Goal: Task Accomplishment & Management: Use online tool/utility

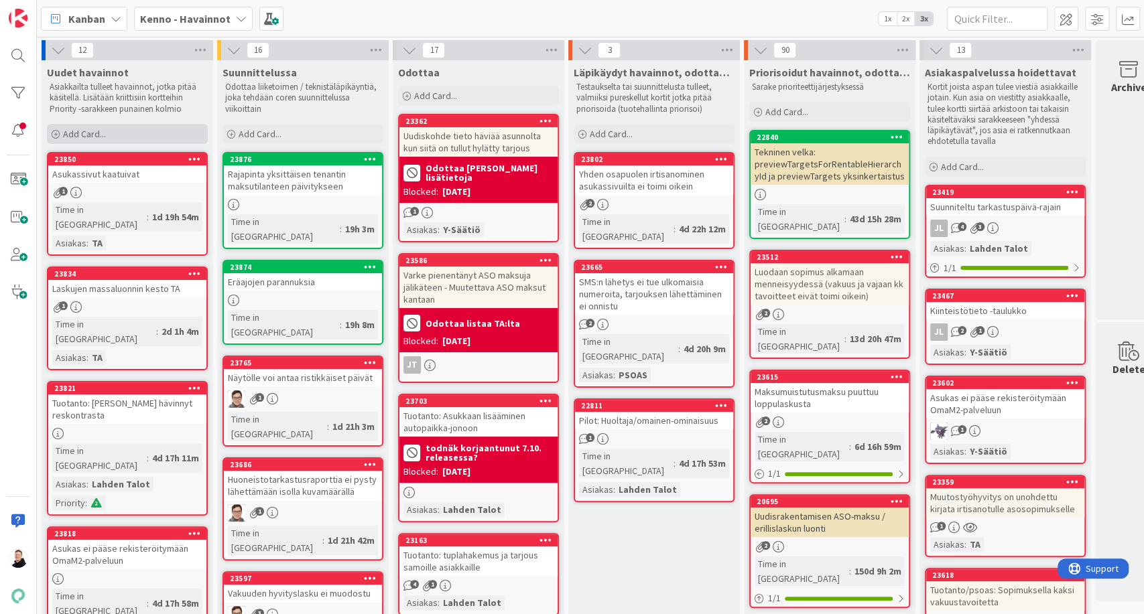
click at [59, 137] on icon at bounding box center [56, 135] width 8 height 8
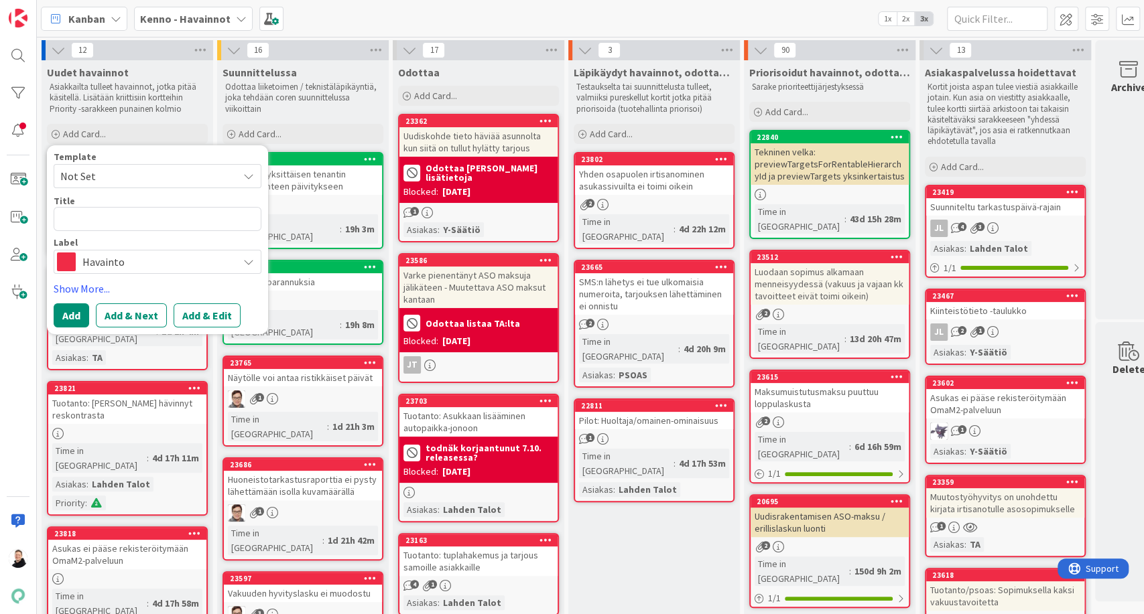
click at [110, 215] on textarea at bounding box center [158, 219] width 208 height 24
click at [84, 217] on textarea at bounding box center [158, 219] width 208 height 24
type textarea "x"
type textarea "O"
type textarea "x"
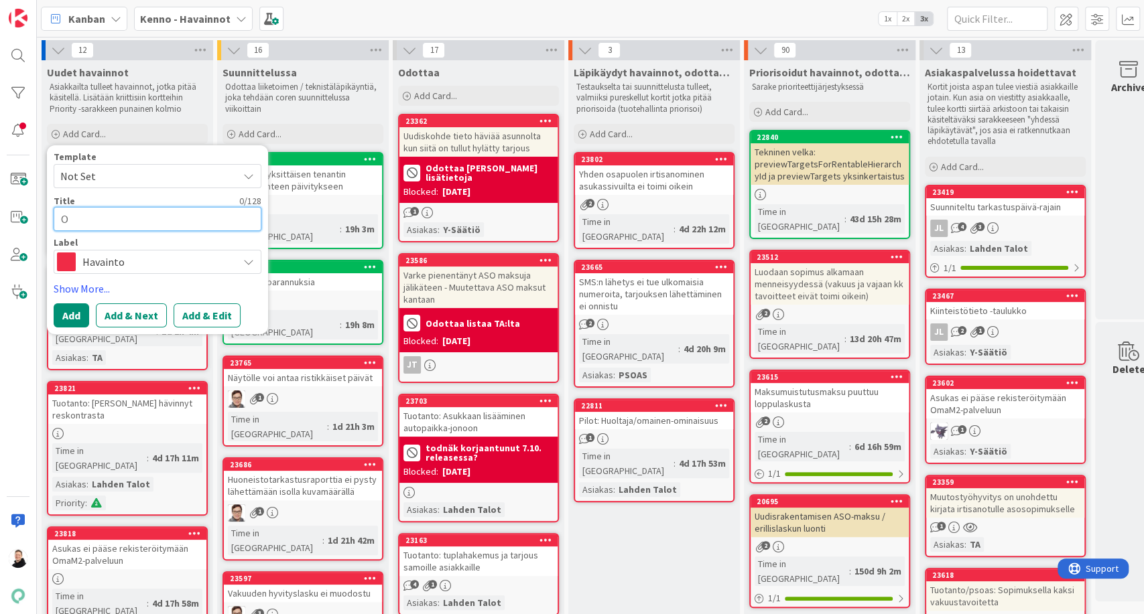
type textarea "Oi"
type textarea "x"
type textarea "Oik"
type textarea "x"
type textarea "Oiko"
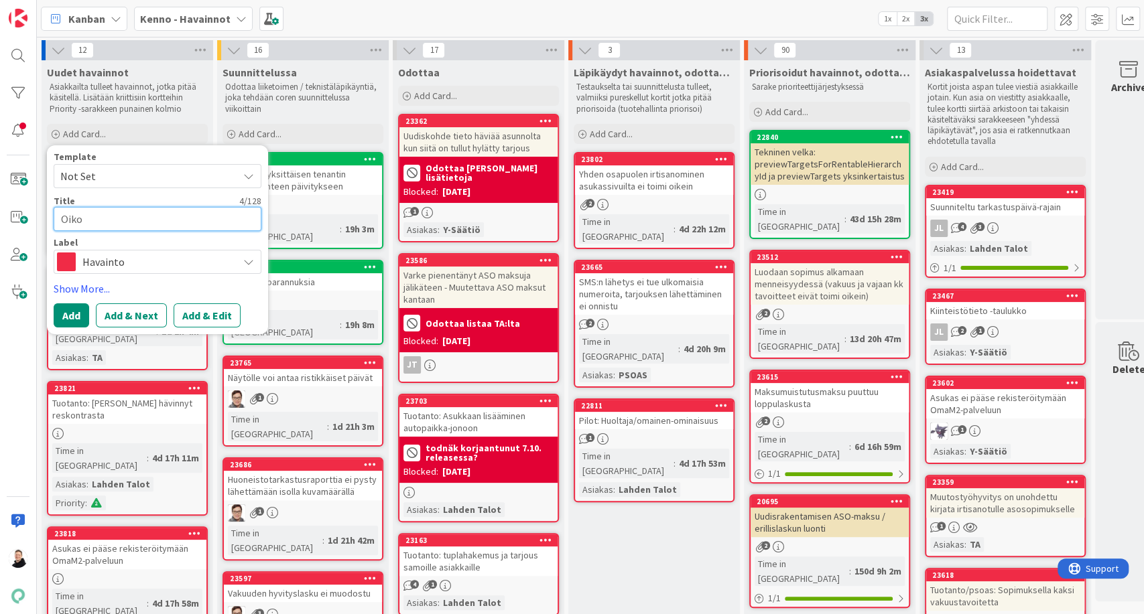
type textarea "x"
type textarea "Oikot"
type textarea "x"
type textarea "Oikoti"
type textarea "x"
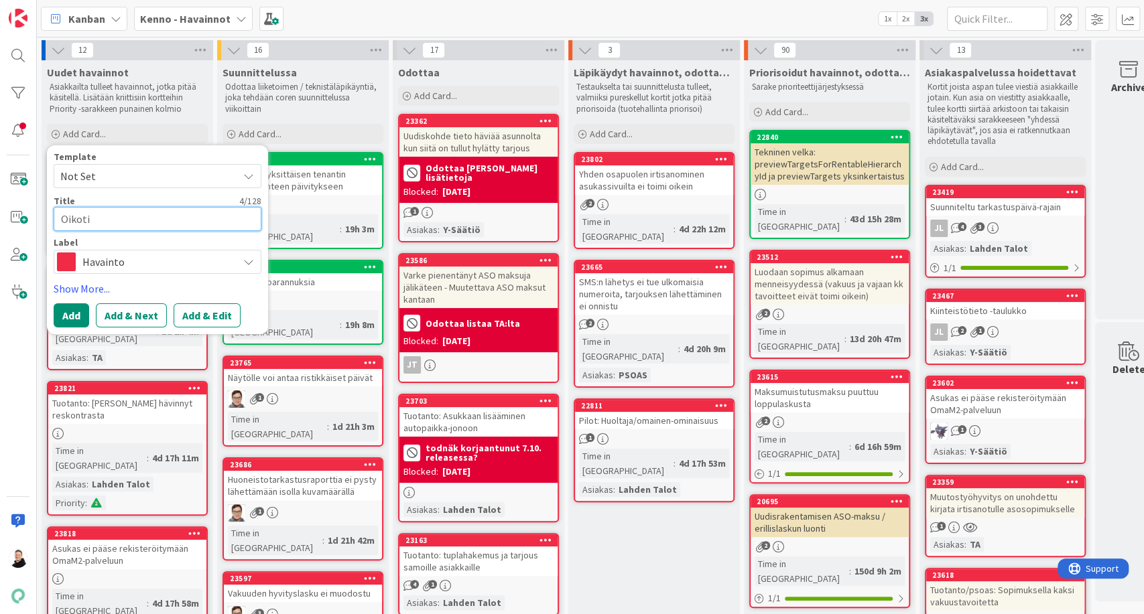
type textarea "Oikotie"
type textarea "x"
type textarea "Oikotie."
type textarea "x"
type textarea "Oikotie.f"
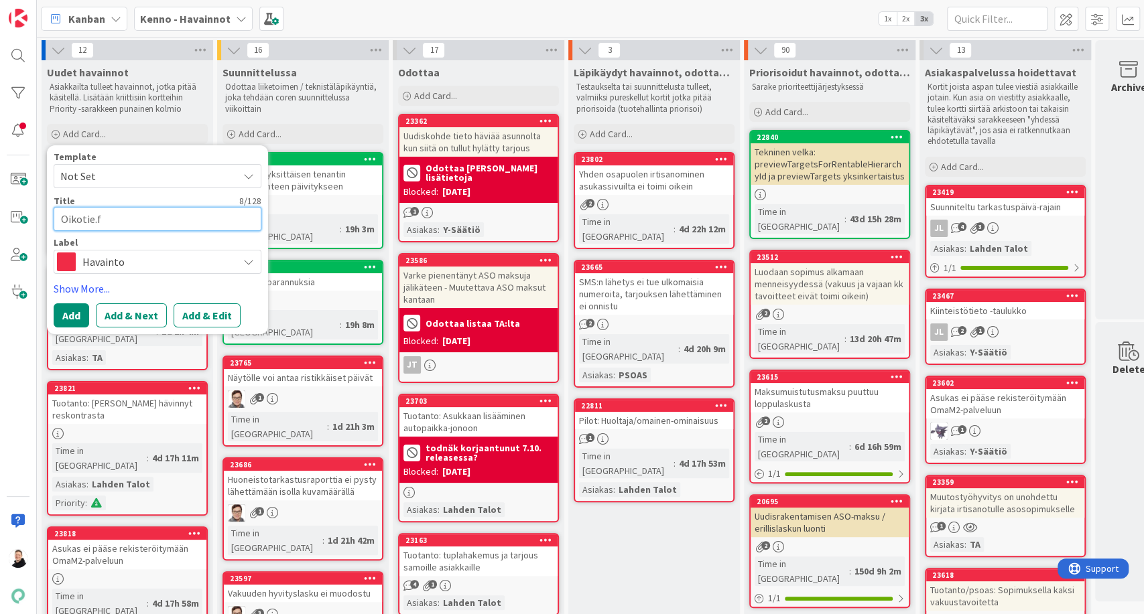
type textarea "x"
type textarea "Oikotie.fi"
type textarea "x"
type textarea "Oikotie.fi"
type textarea "x"
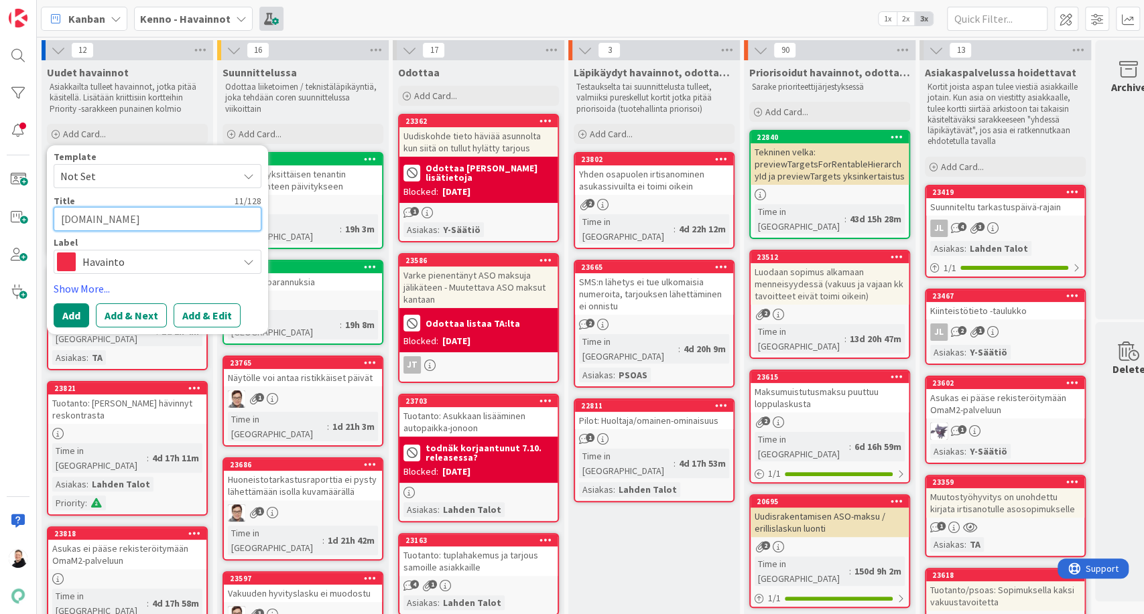
type textarea "Oikotie.fi e"
type textarea "x"
type textarea "Oikotie.fi et"
type textarea "x"
type textarea "Oikotie.fi e"
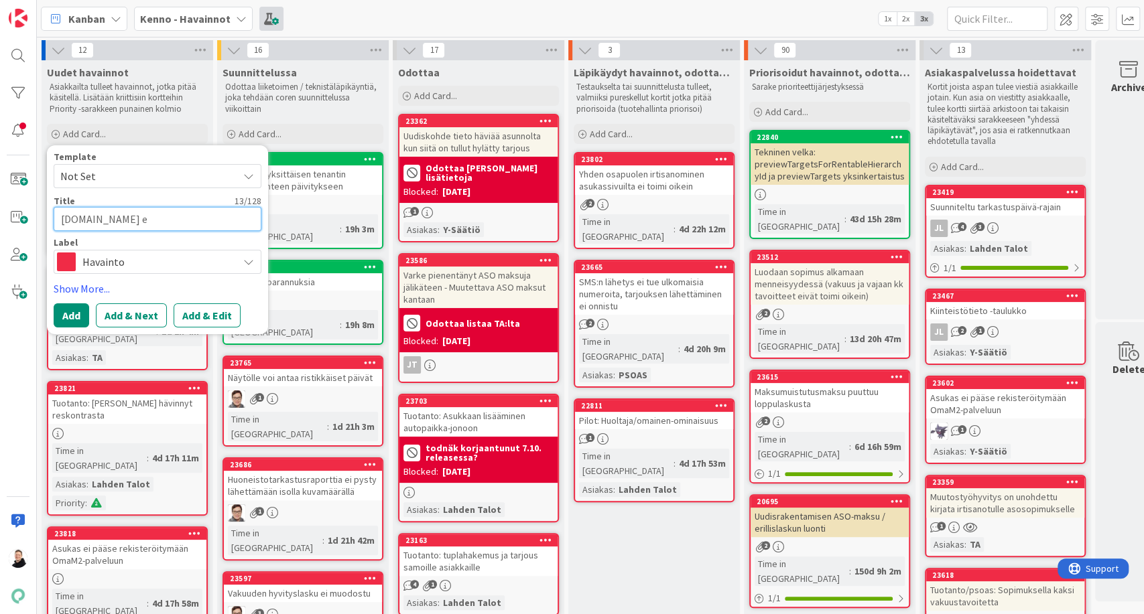
type textarea "x"
type textarea "Oikotie.fi es"
type textarea "x"
type textarea "Oikotie.fi esi"
type textarea "x"
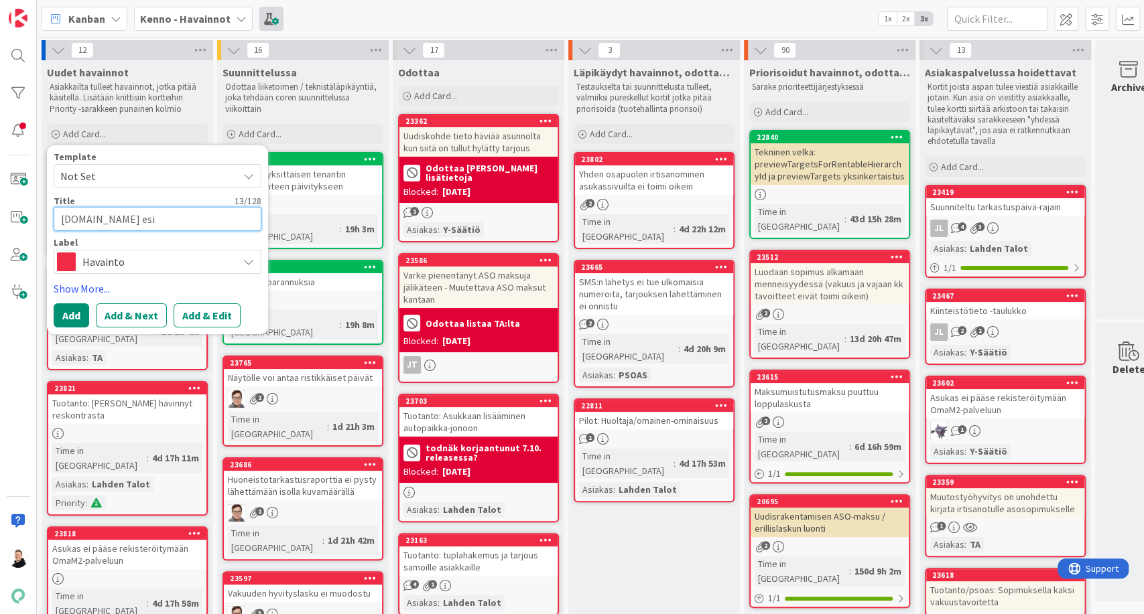
type textarea "Oikotie.fi esit"
type textarea "x"
type textarea "Oikotie.fi esitt"
type textarea "x"
type textarea "Oikotie.fi esitte"
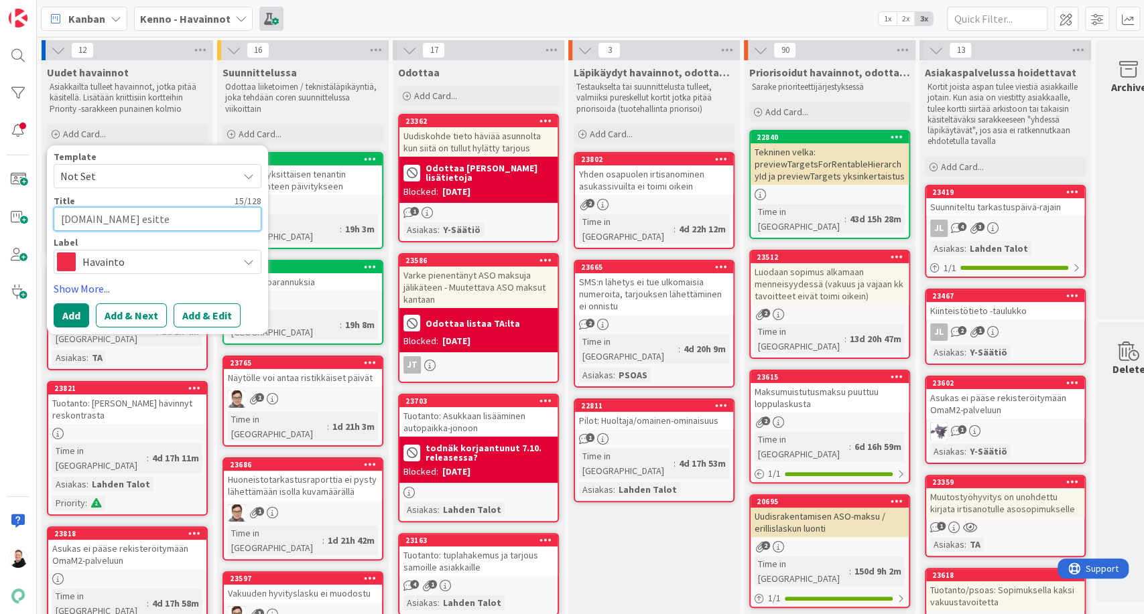
type textarea "x"
type textarea "Oikotie.fi esittel"
type textarea "x"
type textarea "Oikotie.fi esittely"
type textarea "x"
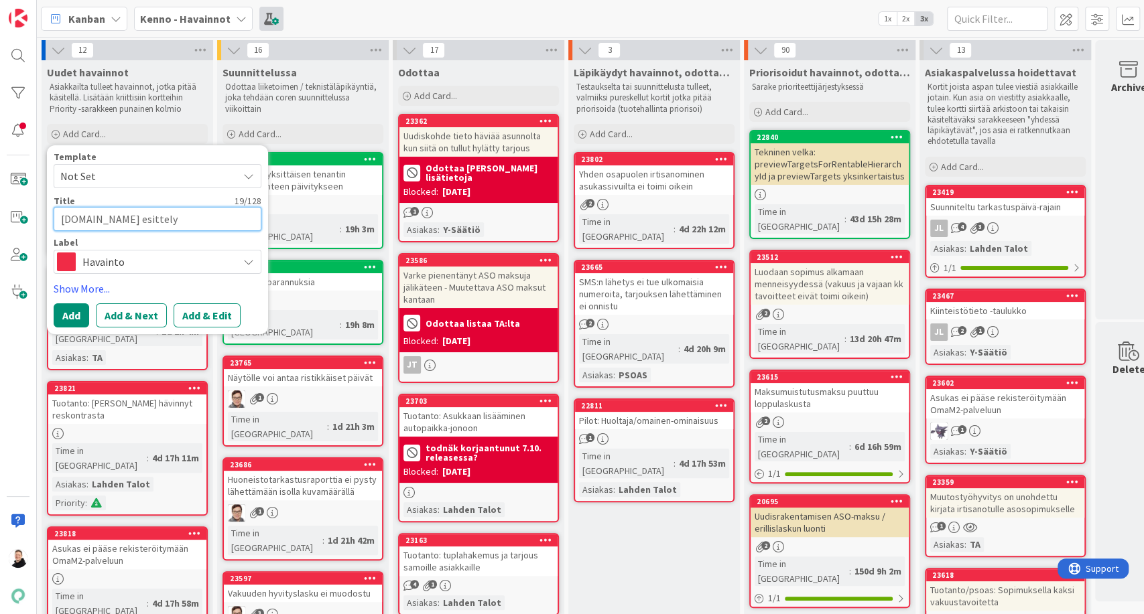
type textarea "Oikotie.fi esittelyt"
type textarea "x"
type textarea "Oikotie.fi esittelytek"
type textarea "x"
type textarea "Oikotie.fi esittelyteks"
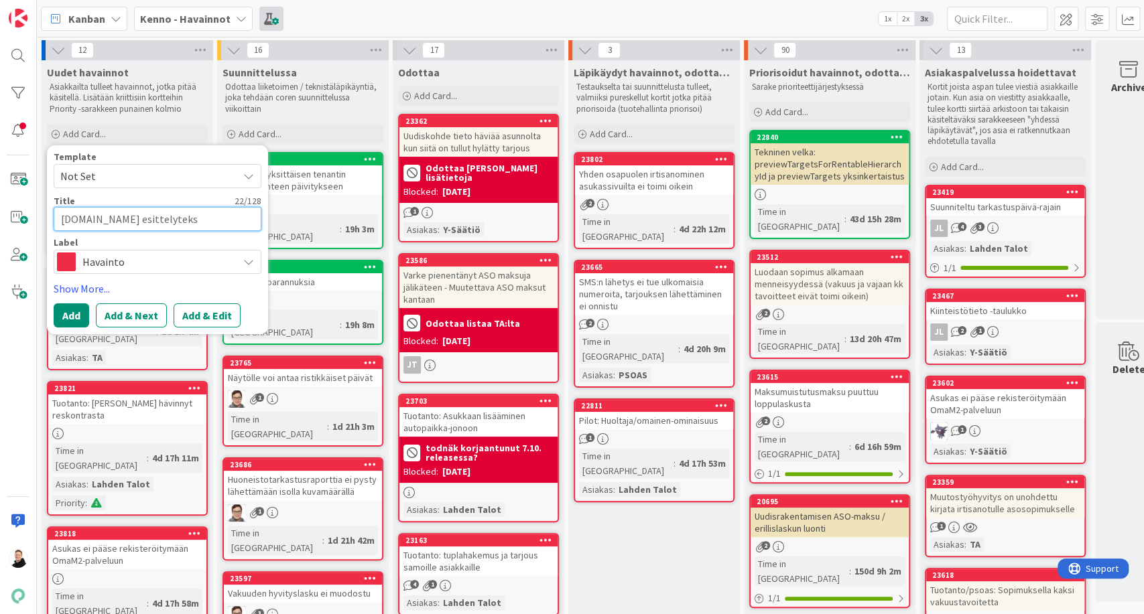
type textarea "x"
type textarea "Oikotie.fi esittelytekst"
type textarea "x"
type textarea "Oikotie.fi esittelyteksti"
type textarea "x"
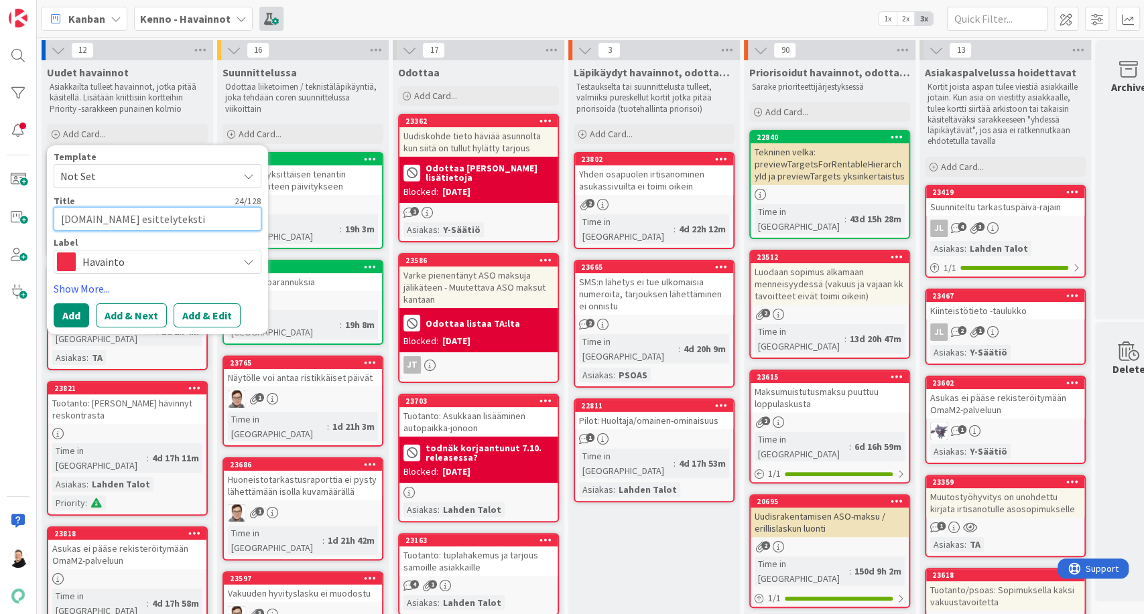
type textarea "Oikotie.fi esittelyteksti"
type textarea "x"
type textarea "Oikotie.fi esittelyteksti e"
type textarea "x"
type textarea "Oikotie.fi esittelyteksti ei"
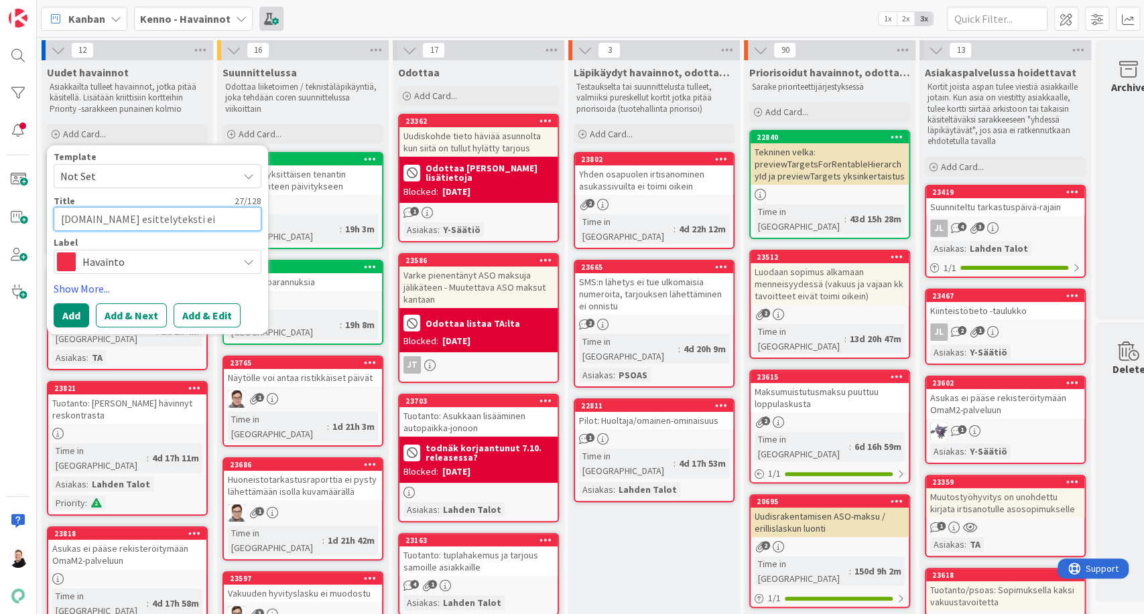
type textarea "x"
type textarea "Oikotie.fi esittelyteksti ei"
click at [194, 222] on textarea "Oikotie.fi esittelyteksti ei" at bounding box center [158, 219] width 208 height 24
type textarea "x"
type textarea "Oikotie.fi esittelyteksti ei"
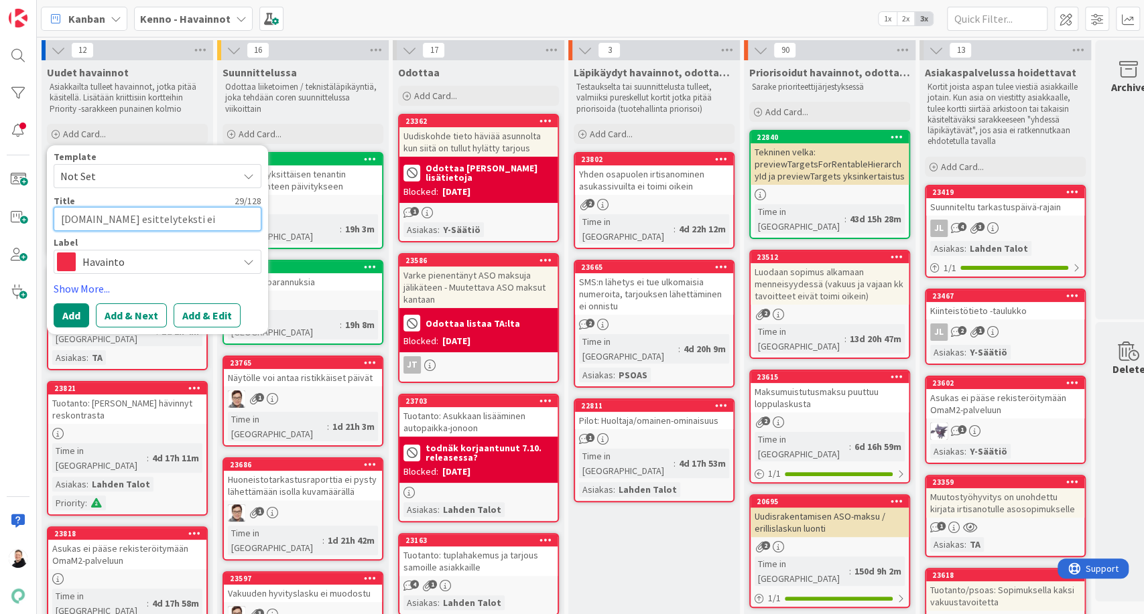
type textarea "x"
type textarea "Oikotie.fi esittelyteksti e"
type textarea "x"
type textarea "Oikotie.fi esittelyteksti"
type textarea "x"
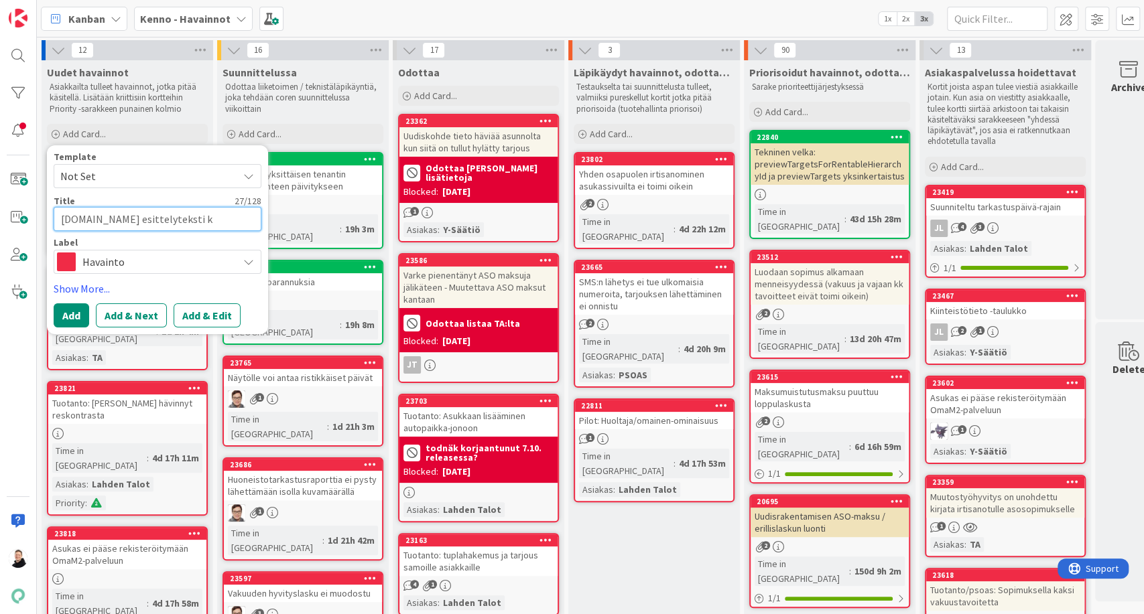
type textarea "Oikotie.fi esittelyteksti ka"
type textarea "x"
type textarea "Oikotie.fi esittelyteksti kap"
type textarea "x"
type textarea "Oikotie.fi esittelyteksti kapp"
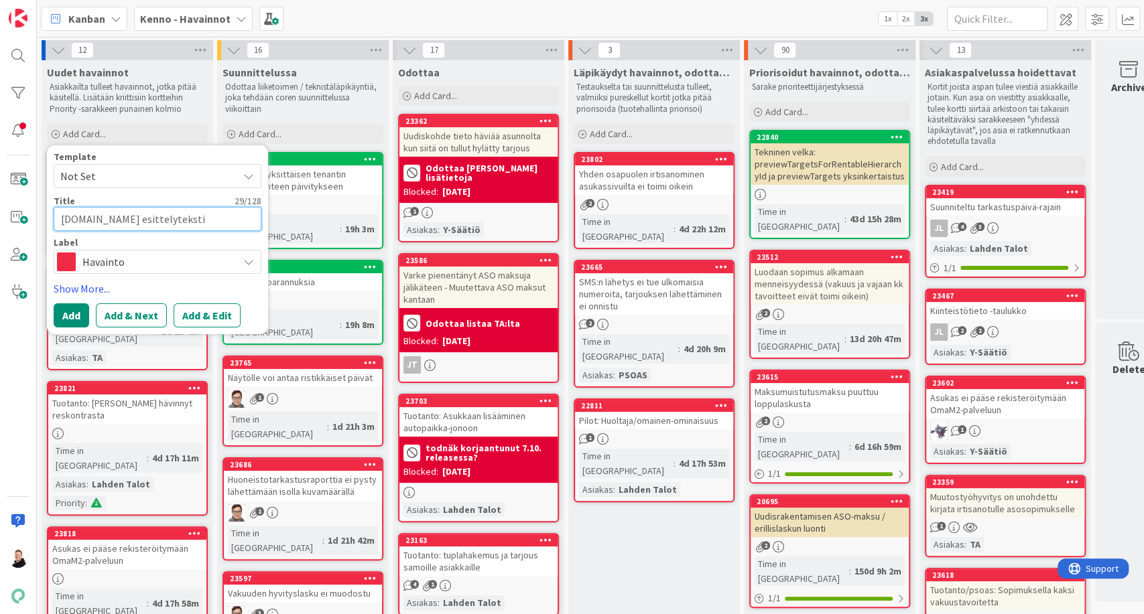
type textarea "x"
type textarea "Oikotie.fi esittelyteksti kappa"
type textarea "x"
type textarea "Oikotie.fi esittelyteksti kappal"
type textarea "x"
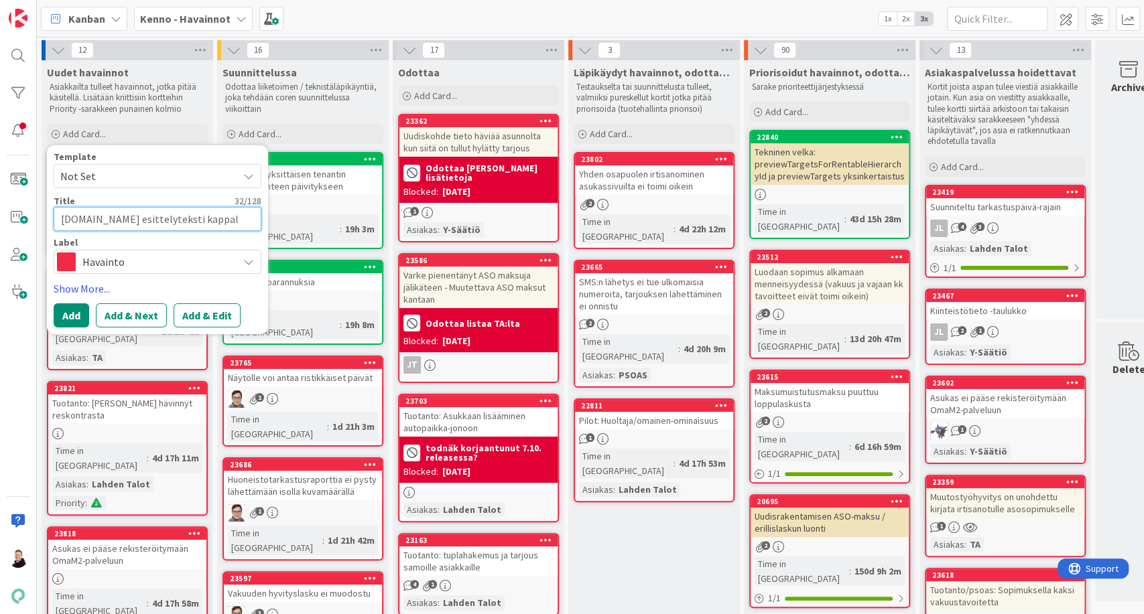
type textarea "Oikotie.fi esittelyteksti kappale"
type textarea "x"
type textarea "Oikotie.fi esittelyteksti kappalej"
type textarea "x"
type textarea "Oikotie.fi esittelyteksti kappaleja"
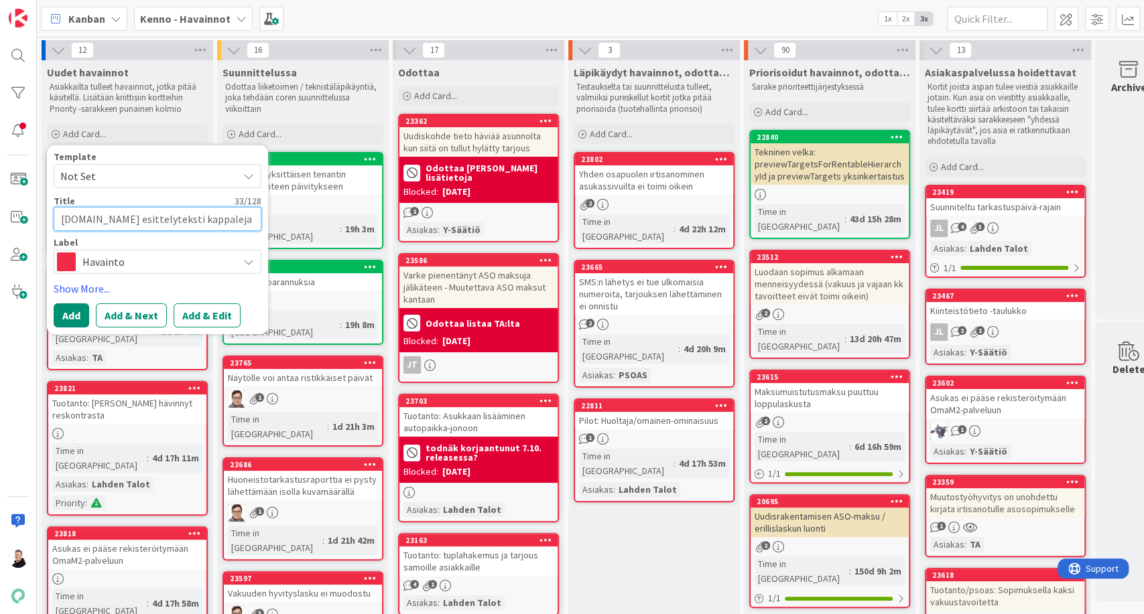
type textarea "x"
type textarea "Oikotie.fi esittelyteksti kappalejak"
type textarea "x"
type textarea "Oikotie.fi esittelyteksti kappalejako"
type textarea "x"
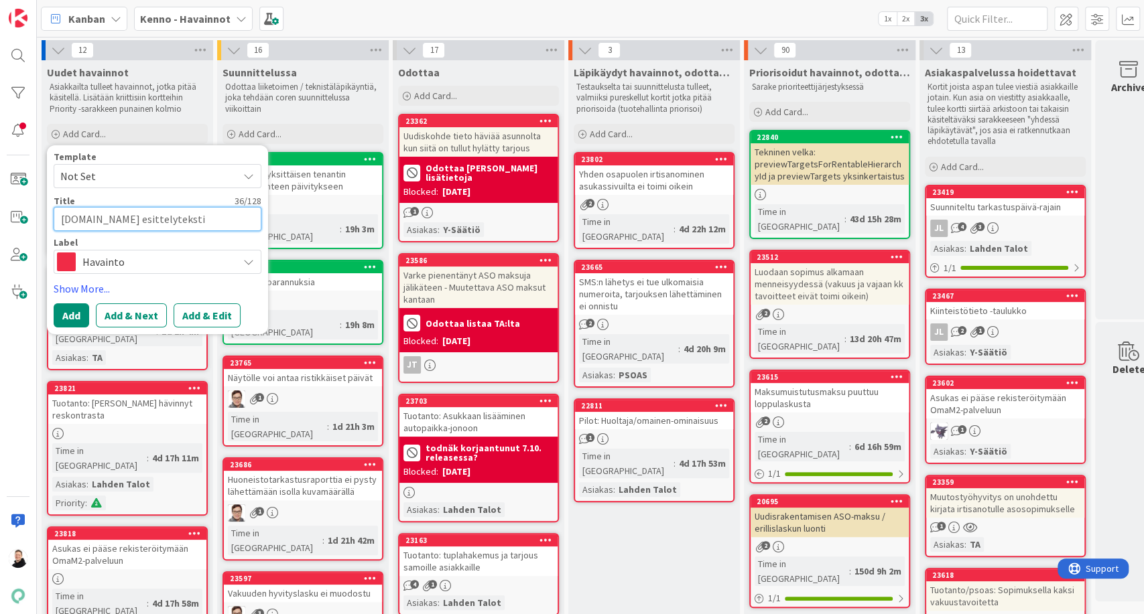
type textarea "Oikotie.fi esittelyteksti kappalejako"
type textarea "x"
type textarea "Oikotie.fi esittelyteksti kappalejako m"
type textarea "x"
type textarea "Oikotie.fi esittelyteksti kappalejako mu"
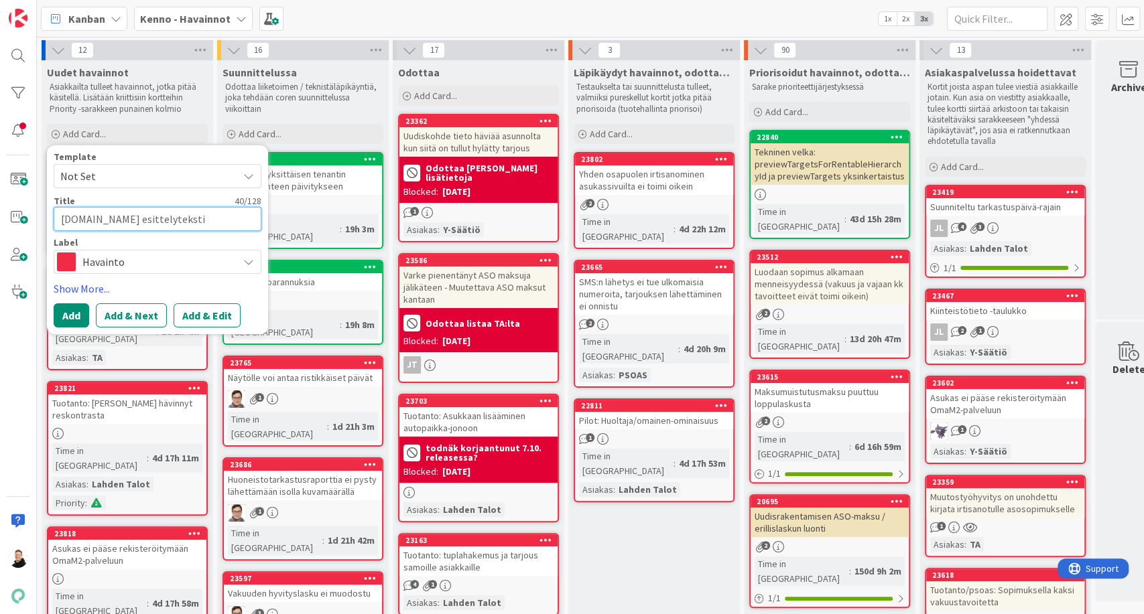
type textarea "x"
type textarea "Oikotie.fi esittelyteksti kappalejako muu"
type textarea "x"
type textarea "Oikotie.fi esittelyteksti kappalejako muut"
type textarea "x"
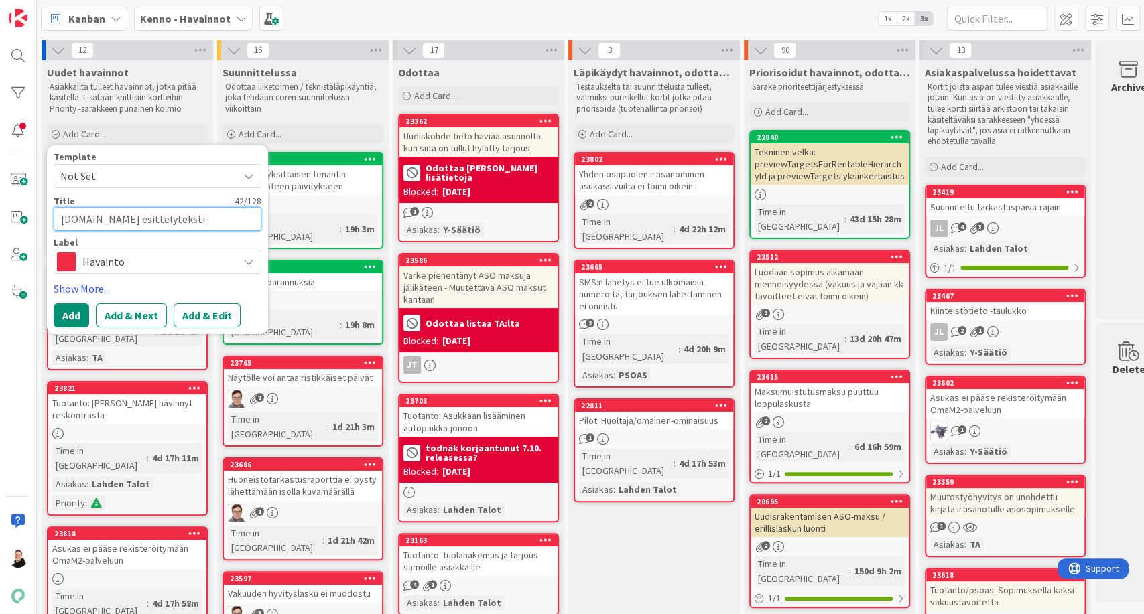
type textarea "Oikotie.fi esittelyteksti kappalejako muutt"
type textarea "x"
type textarea "Oikotie.fi esittelyteksti kappalejako muuttu"
type textarea "x"
type textarea "Oikotie.fi esittelyteksti kappalejako muuttun"
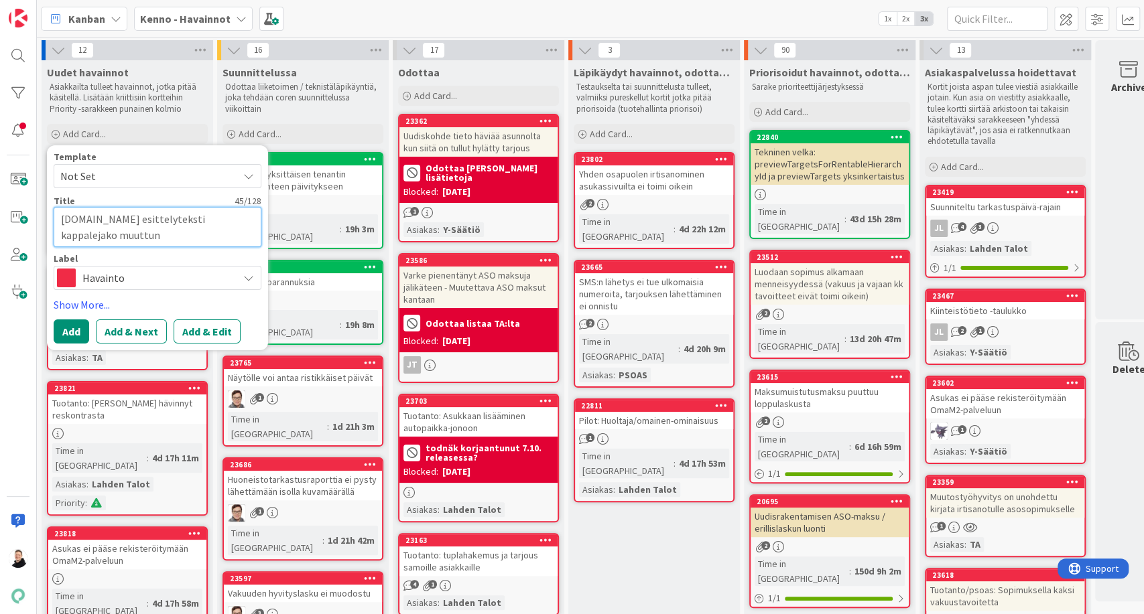
type textarea "x"
type textarea "Oikotie.fi esittelyteksti kappalejako muuttunt"
type textarea "x"
type textarea "Oikotie.fi esittelyteksti kappalejako muuttunt"
type textarea "x"
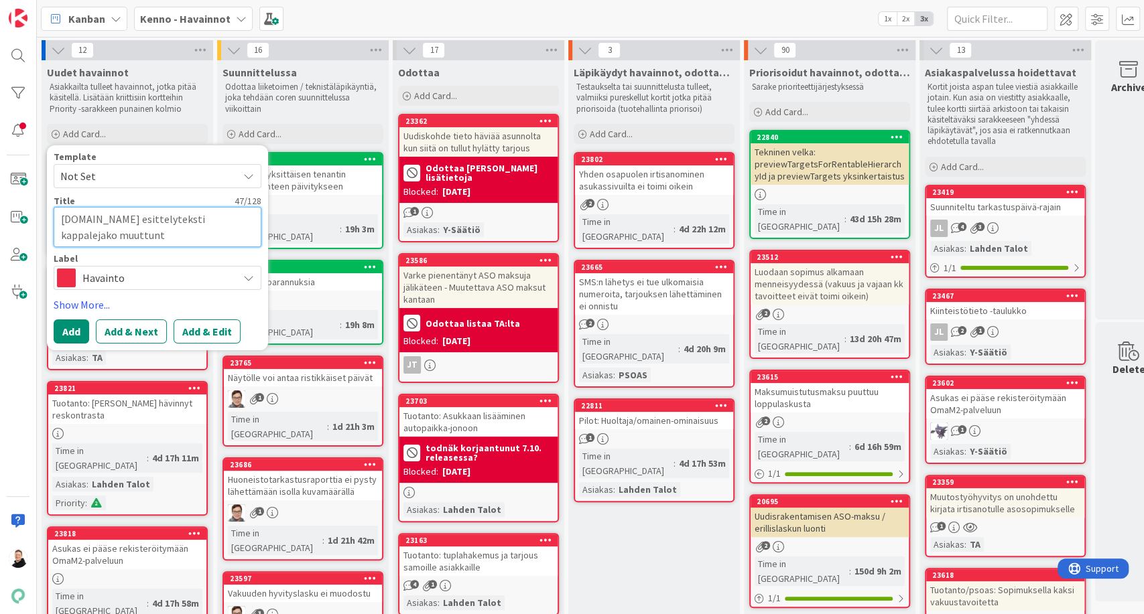
type textarea "Oikotie.fi esittelyteksti kappalejako muuttunt v"
type textarea "x"
type textarea "Oikotie.fi esittelyteksti kappalejako muuttunt vs"
type textarea "x"
type textarea "Oikotie.fi esittelyteksti kappalejako muuttunt vs"
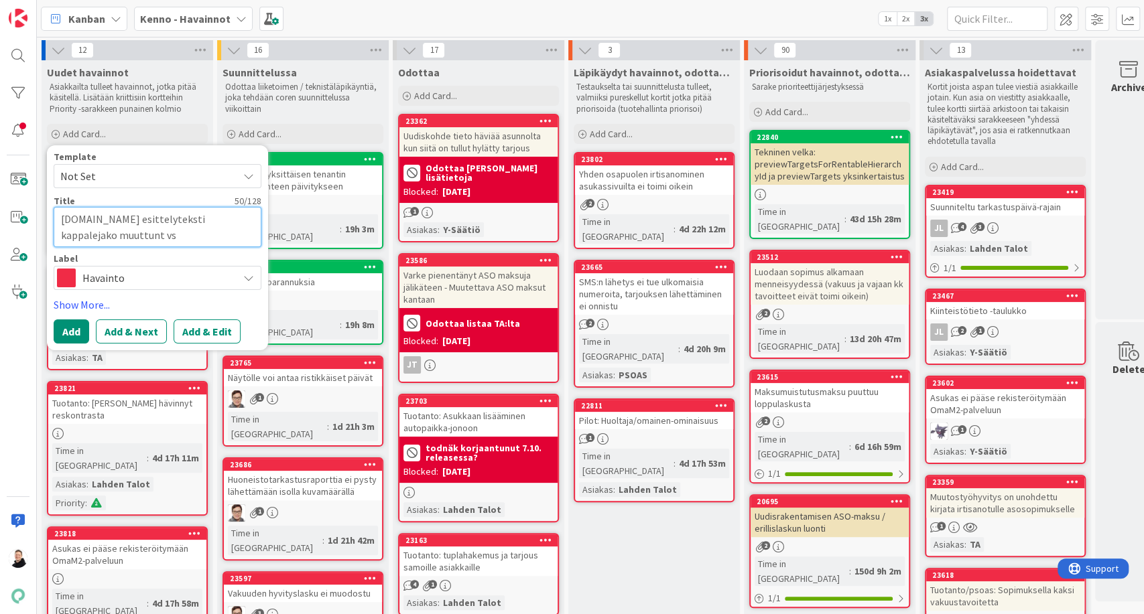
type textarea "x"
type textarea "Oikotie.fi esittelyteksti kappalejako muuttunt vs K"
type textarea "x"
type textarea "Oikotie.fi esittelyteksti kappalejako muuttunt vs Ke"
type textarea "x"
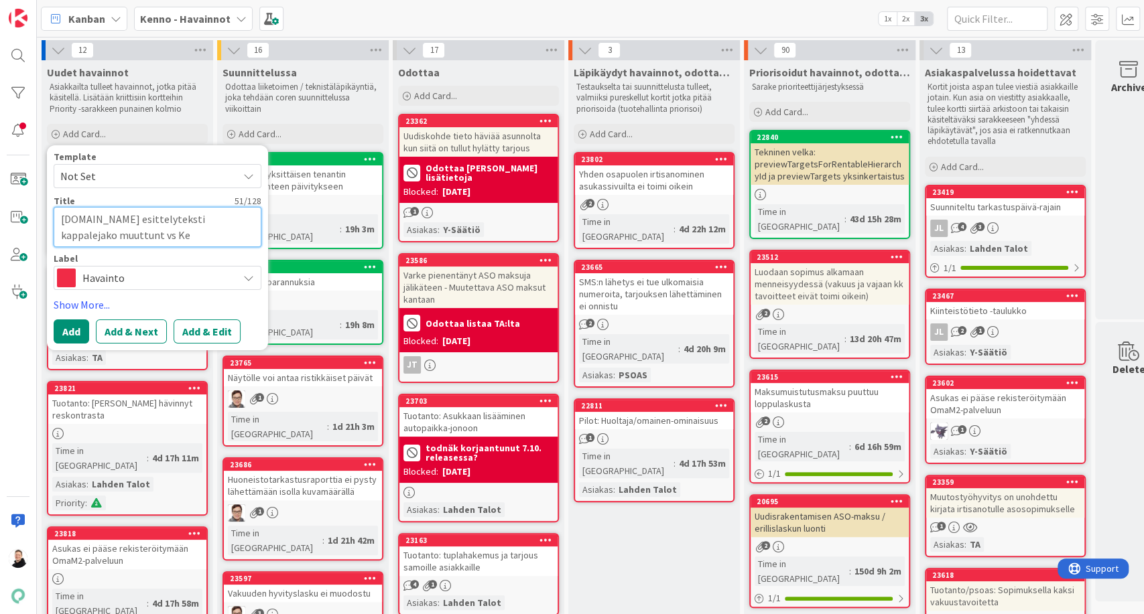
type textarea "Oikotie.fi esittelyteksti kappalejako muuttunt vs Ken"
type textarea "x"
type textarea "Oikotie.fi esittelyteksti kappalejako muuttunt vs Kenn"
type textarea "x"
type textarea "Oikotie.fi esittelyteksti kappalejako muuttunt vs Kenno"
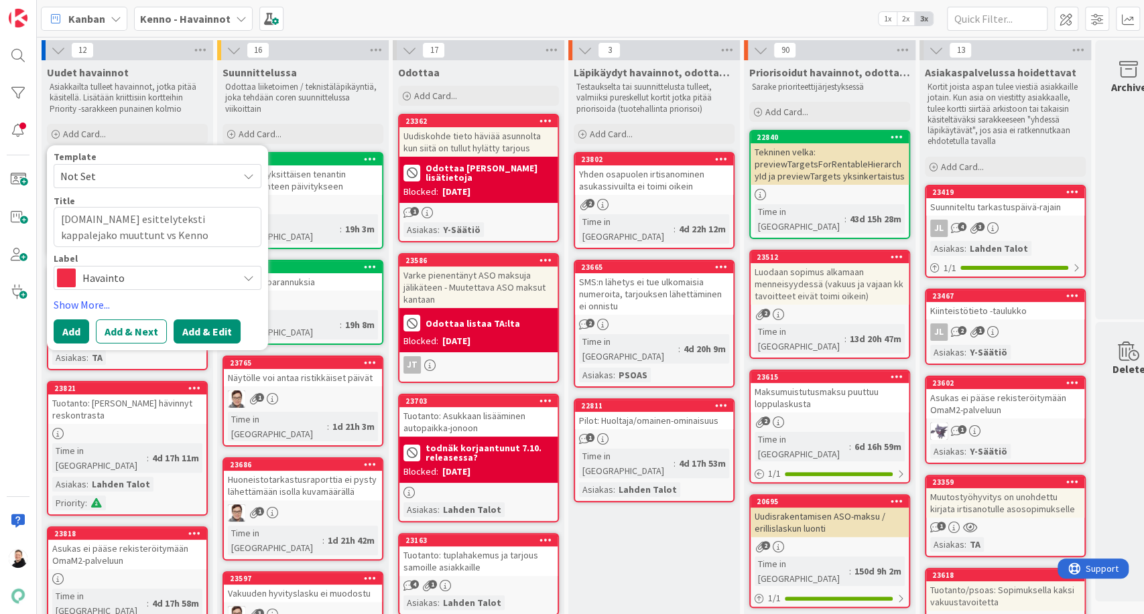
click at [208, 330] on button "Add & Edit" at bounding box center [207, 332] width 67 height 24
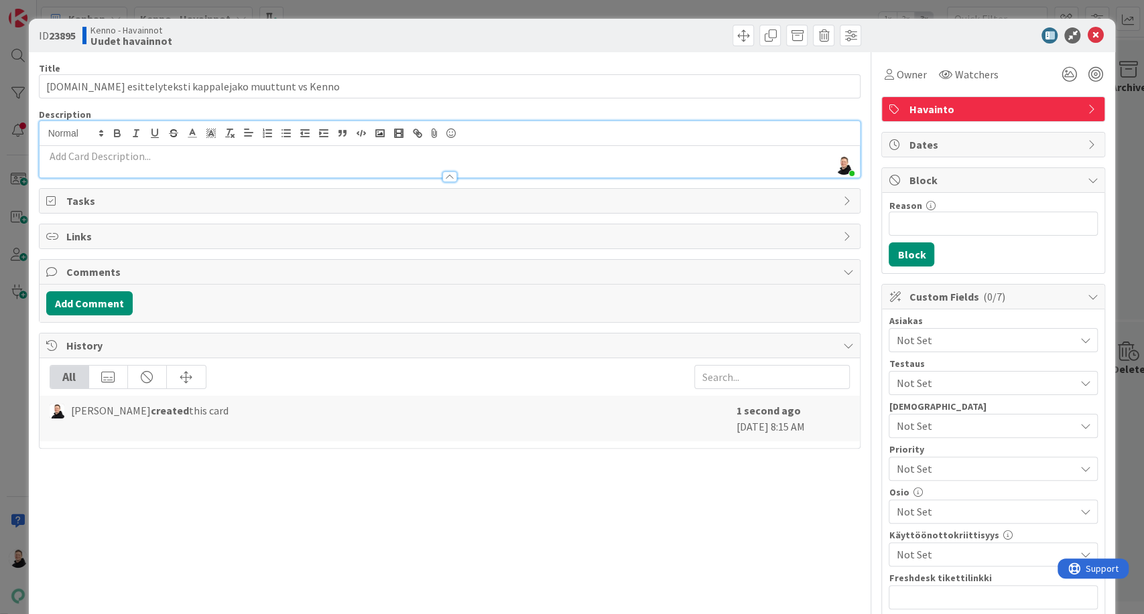
click at [80, 131] on div "Ansu Nevalainen just joined" at bounding box center [450, 149] width 821 height 56
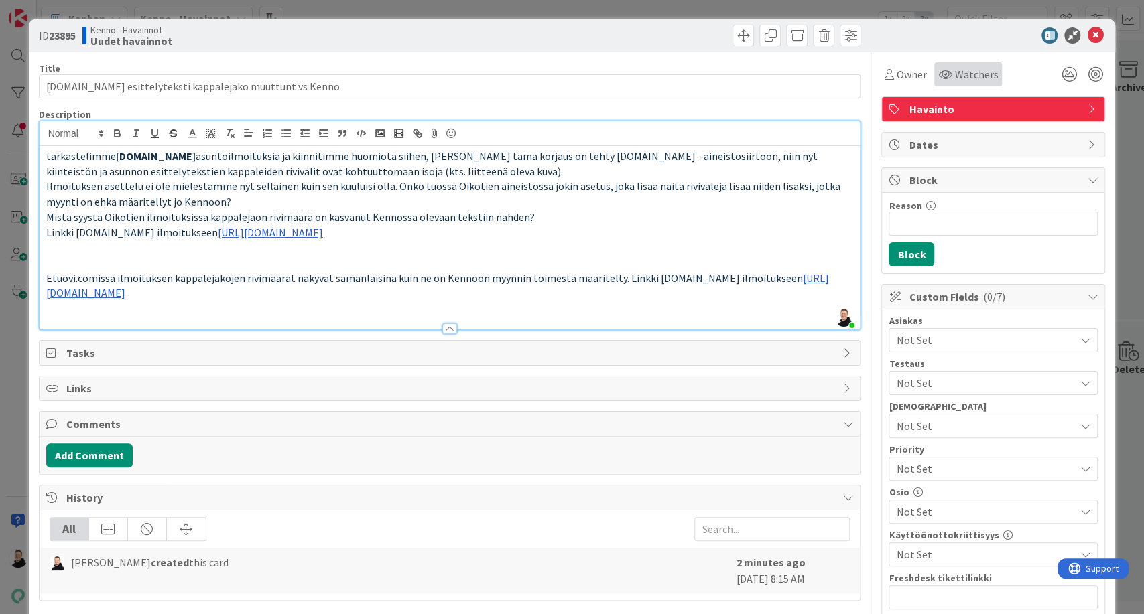
click at [954, 73] on span "Watchers" at bounding box center [976, 74] width 44 height 16
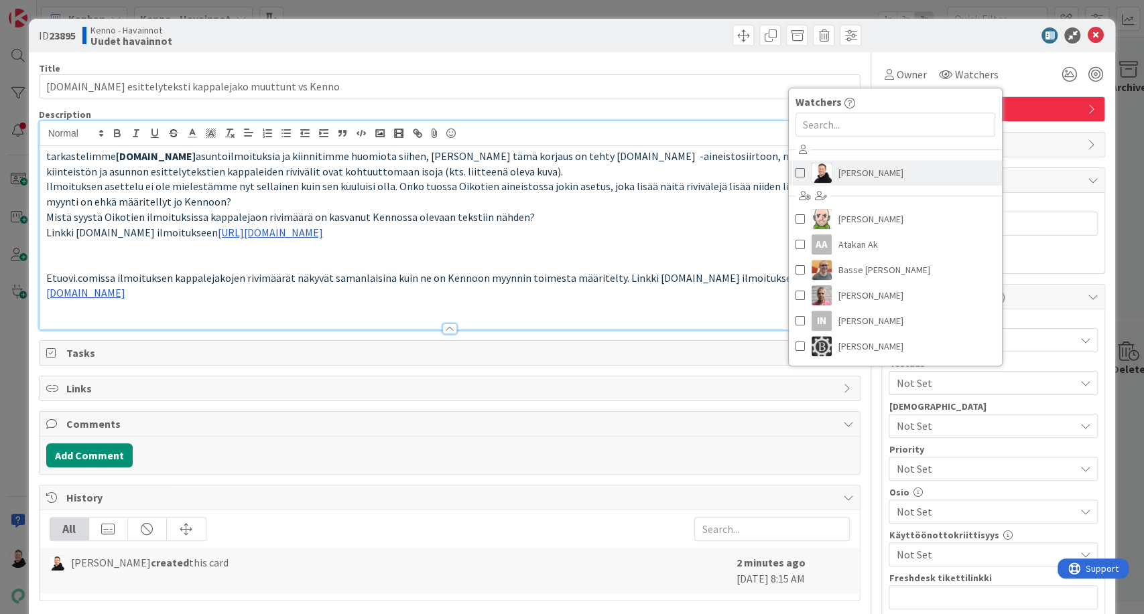
click at [867, 172] on span "Ansu Nevalainen" at bounding box center [870, 173] width 65 height 20
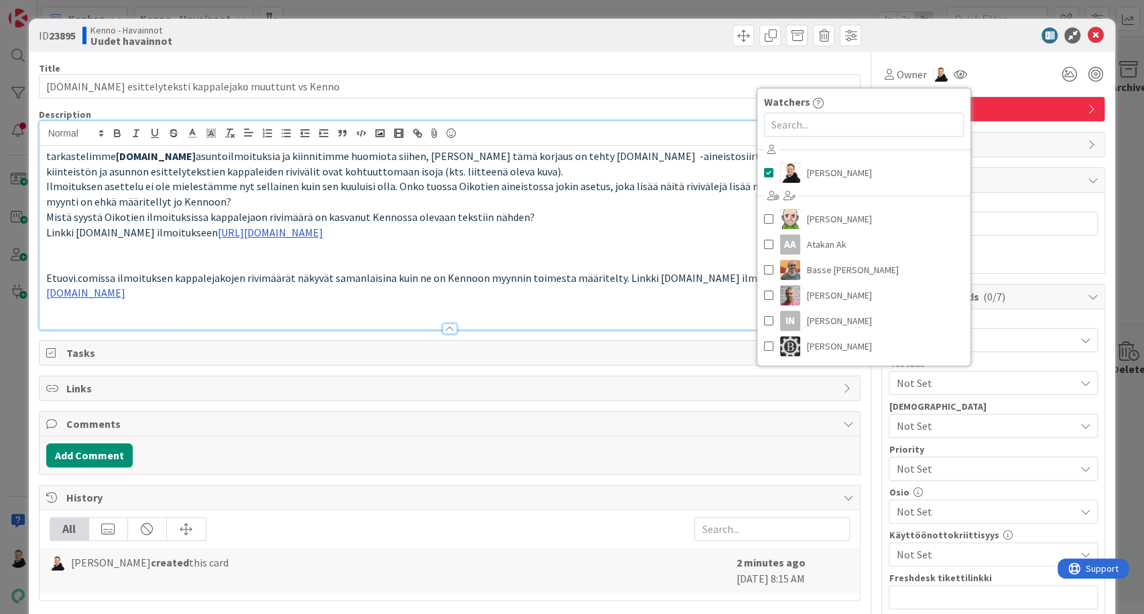
click at [1002, 50] on div "ID 23895 Kenno - Havainnot Uudet havainnot" at bounding box center [572, 35] width 1087 height 33
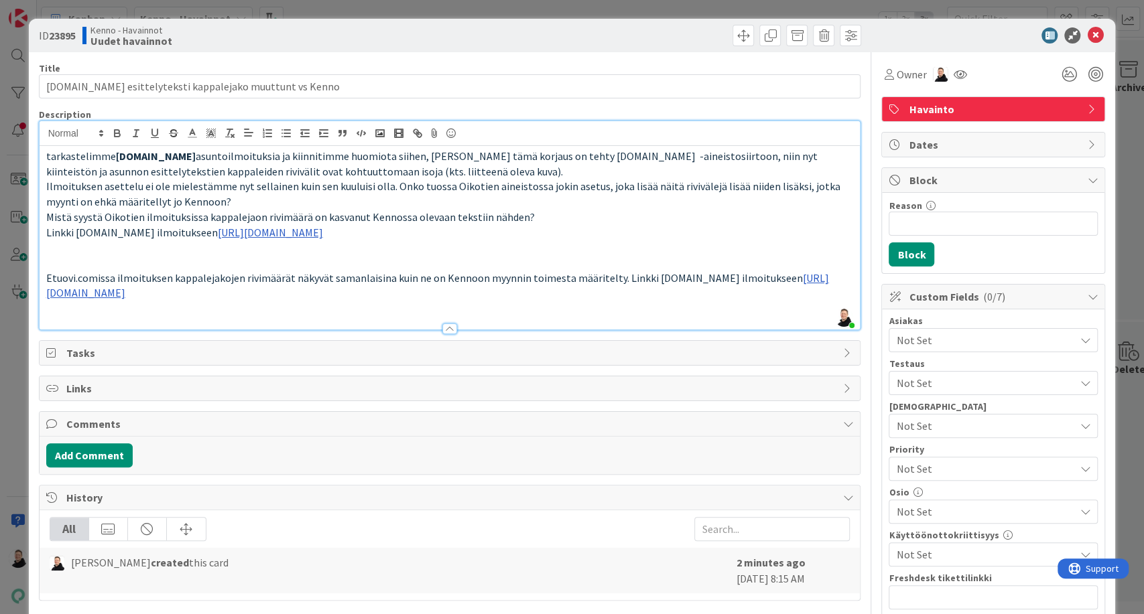
click at [969, 336] on span "Not Set" at bounding box center [985, 340] width 178 height 16
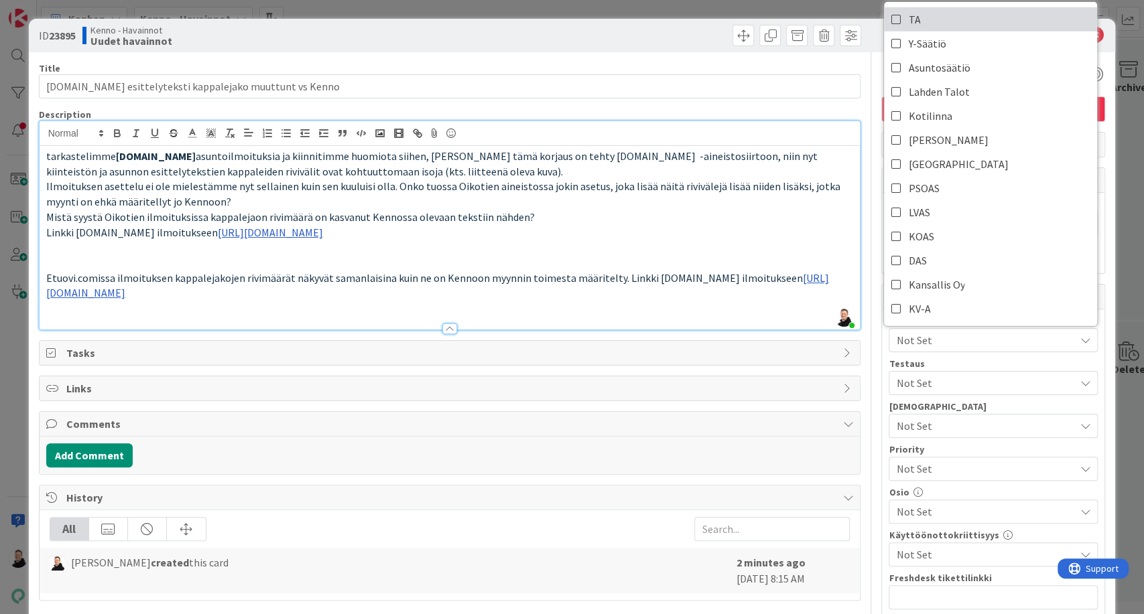
click at [908, 17] on link "TA" at bounding box center [990, 19] width 213 height 24
click at [772, 281] on p "Etuovi.comissa ilmoituksen kappalejakojen rivimäärät näkyvät samanlaisina kuin …" at bounding box center [449, 286] width 807 height 30
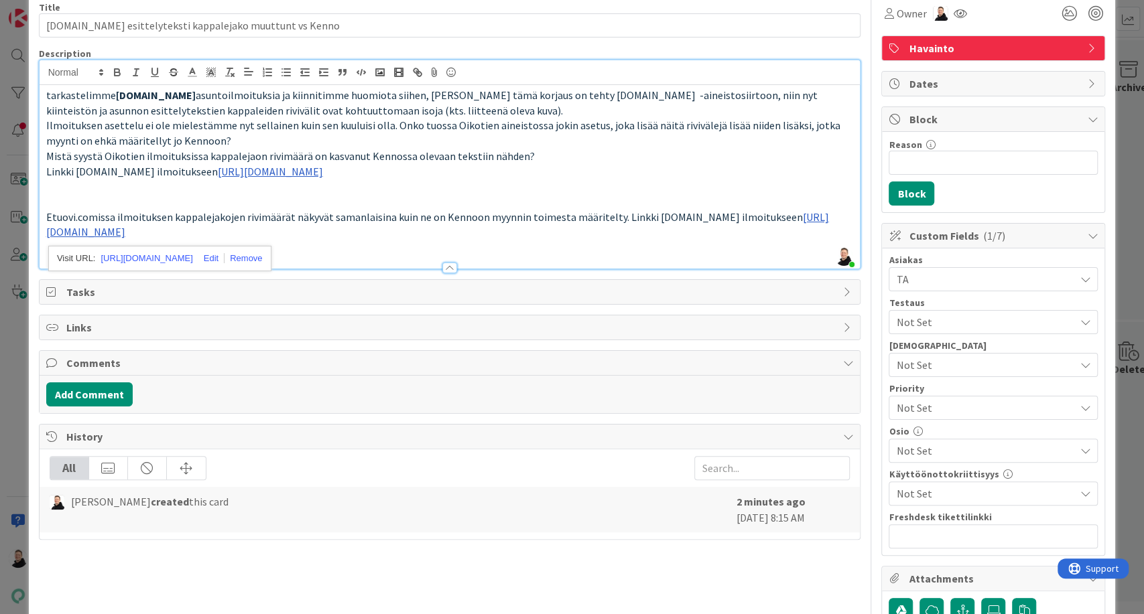
scroll to position [62, 0]
click at [932, 449] on span "Not Set" at bounding box center [985, 450] width 178 height 16
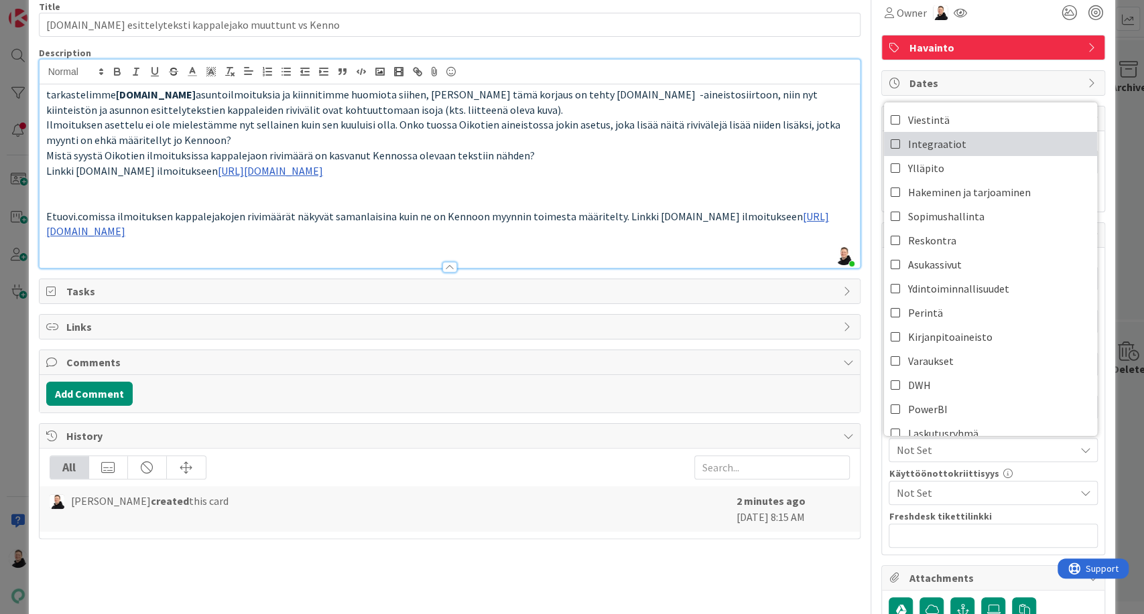
click at [924, 141] on span "Integraatiot" at bounding box center [937, 144] width 58 height 20
click at [831, 176] on p "Linkki Oikotie.fi ilmoitukseen https://asunnot.oikotie.fi/myytavat-asunnot/espo…" at bounding box center [449, 170] width 807 height 15
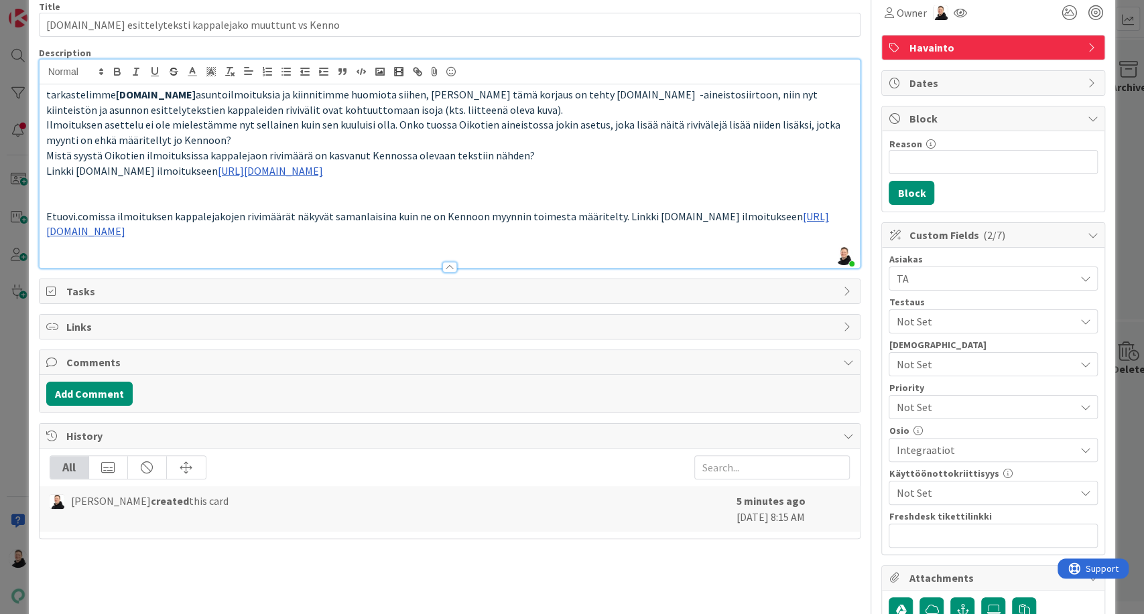
scroll to position [0, 0]
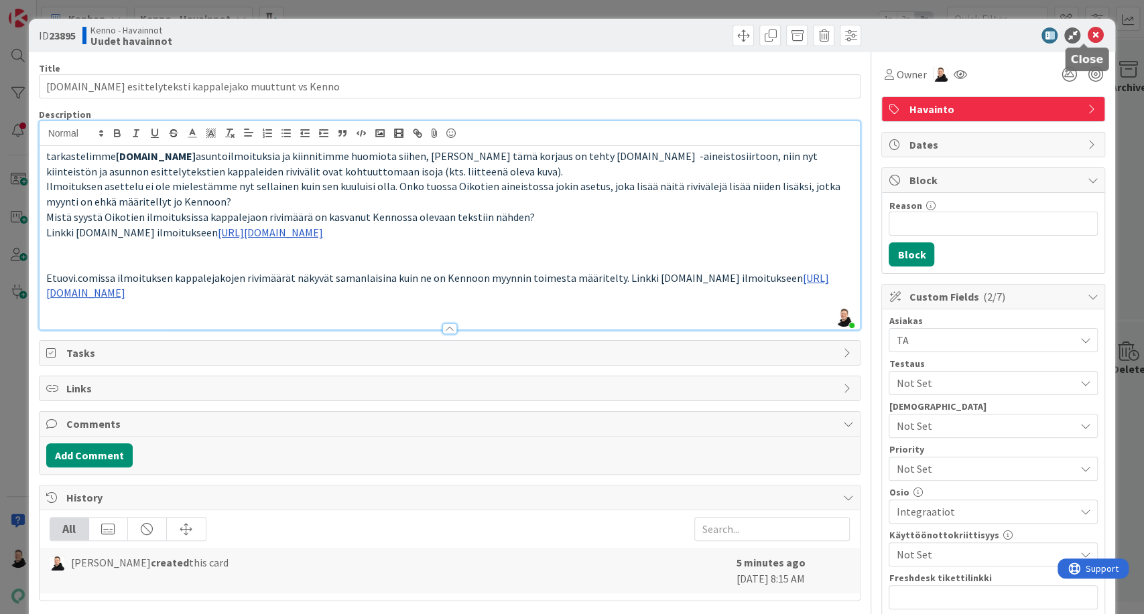
click at [1087, 36] on icon at bounding box center [1095, 35] width 16 height 16
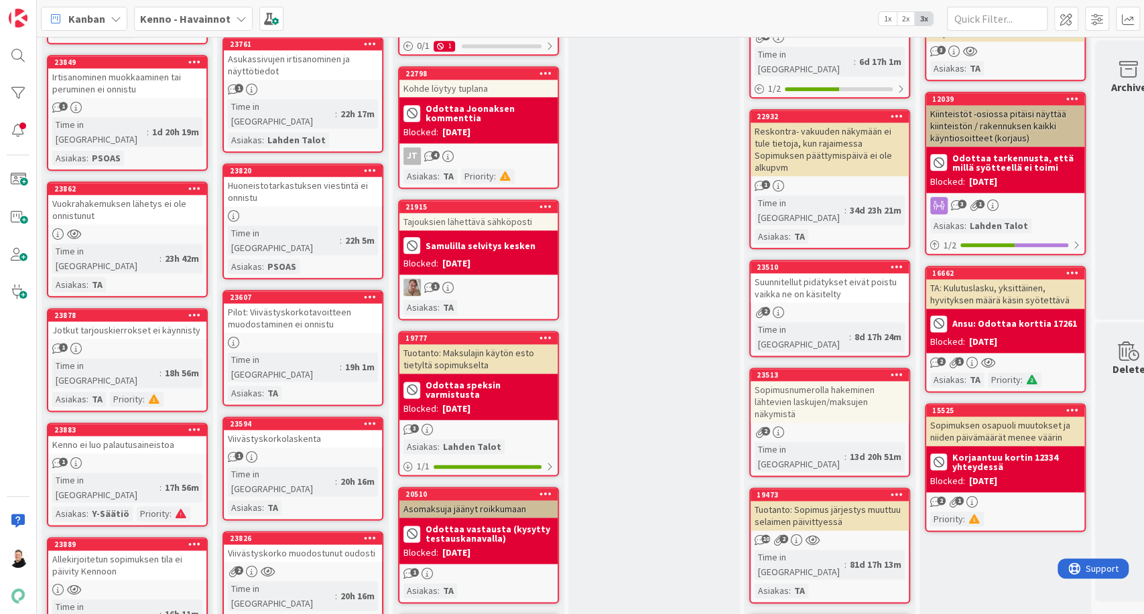
scroll to position [1018, 0]
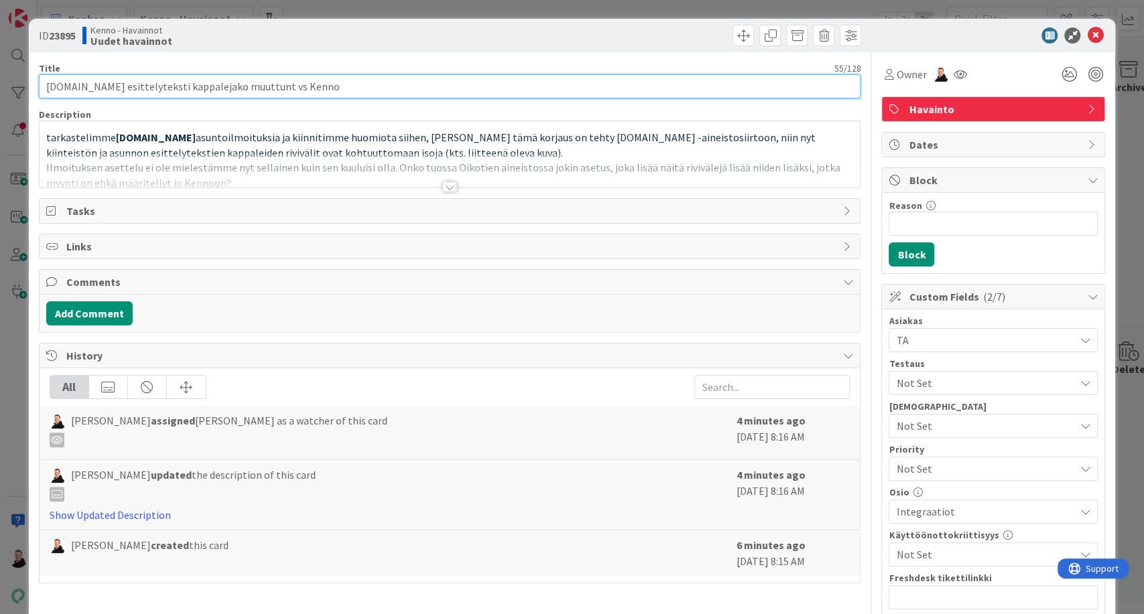
click at [243, 85] on input "Oikotie.fi esittelyteksti kappalejako muuttunt vs Kenno" at bounding box center [450, 86] width 822 height 24
type input "Oikotie.fi esittelyteksti kappalejako muuttunut vs Kenno"
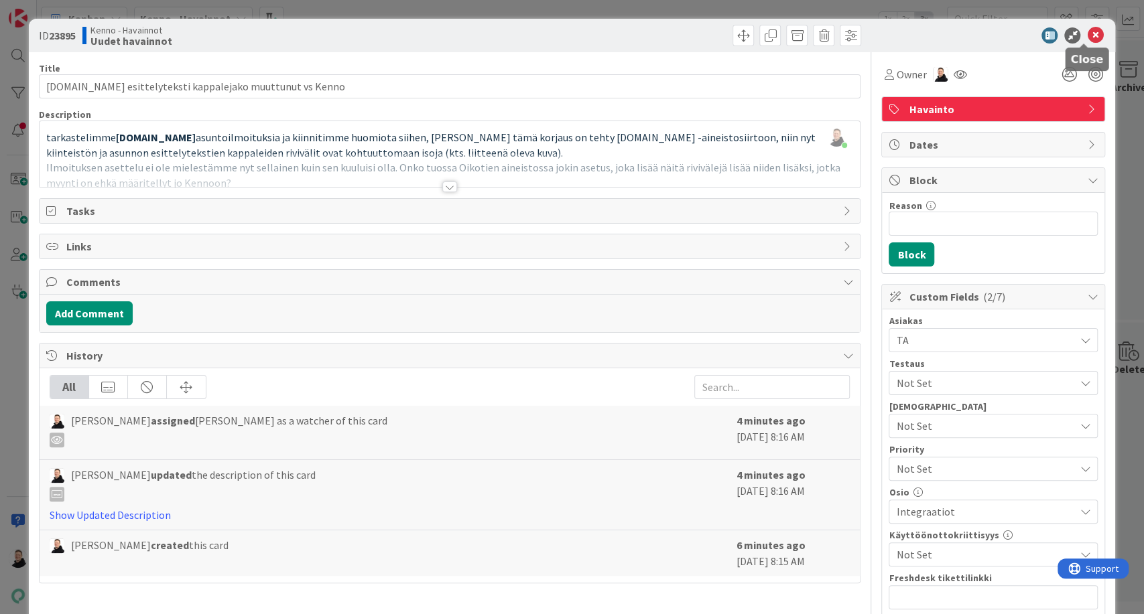
click at [1087, 33] on icon at bounding box center [1095, 35] width 16 height 16
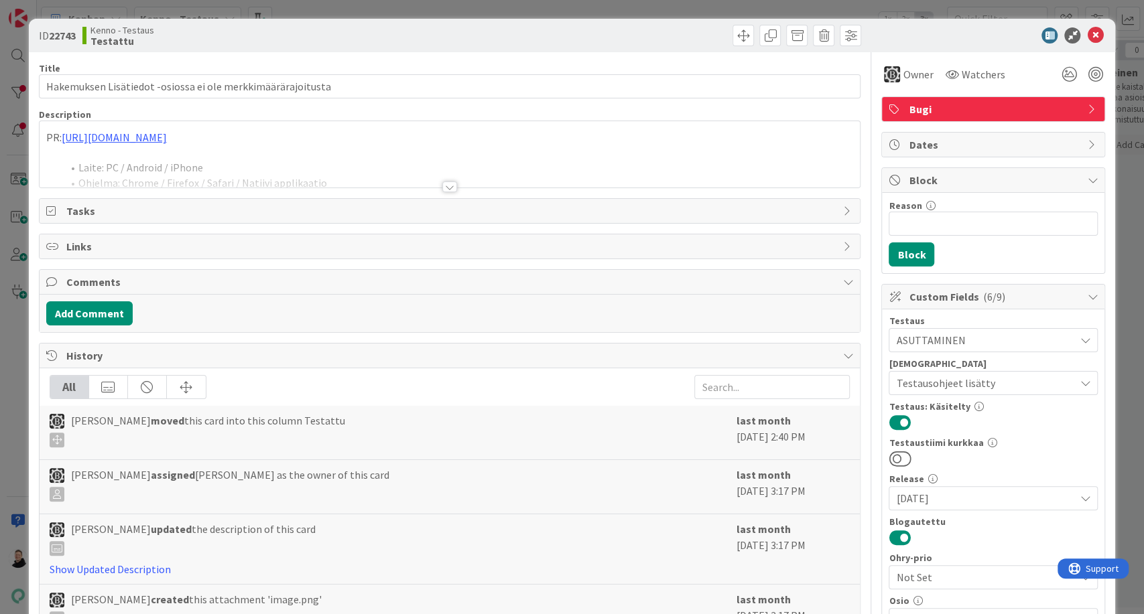
click at [443, 183] on div at bounding box center [449, 187] width 15 height 11
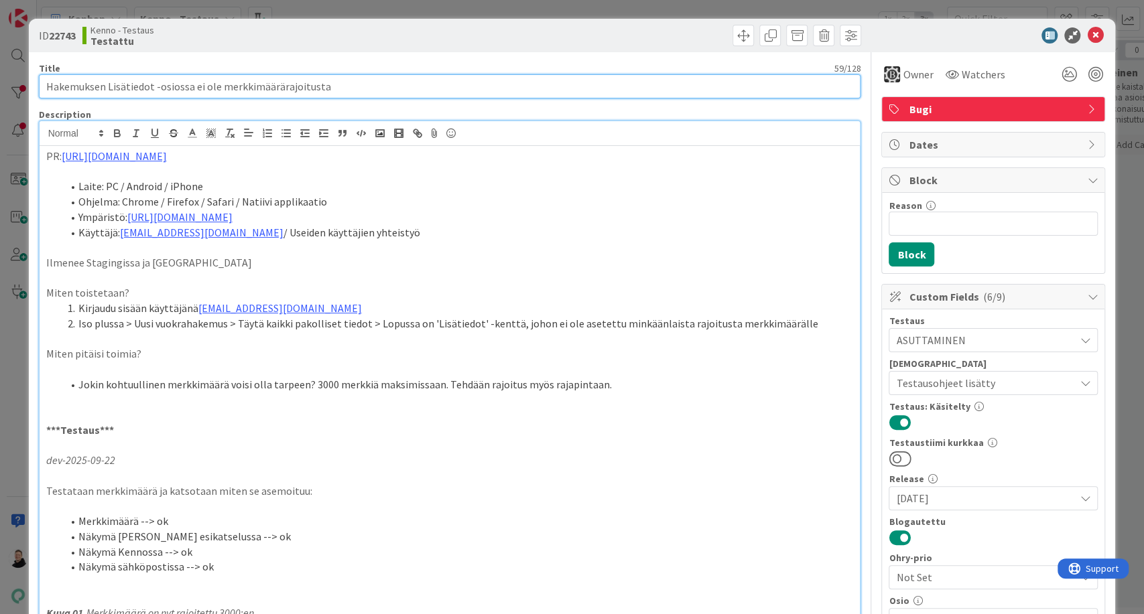
click at [129, 89] on input "Hakemuksen Lisätiedot -osiossa ei ole merkkimäärärajoitusta" at bounding box center [450, 86] width 822 height 24
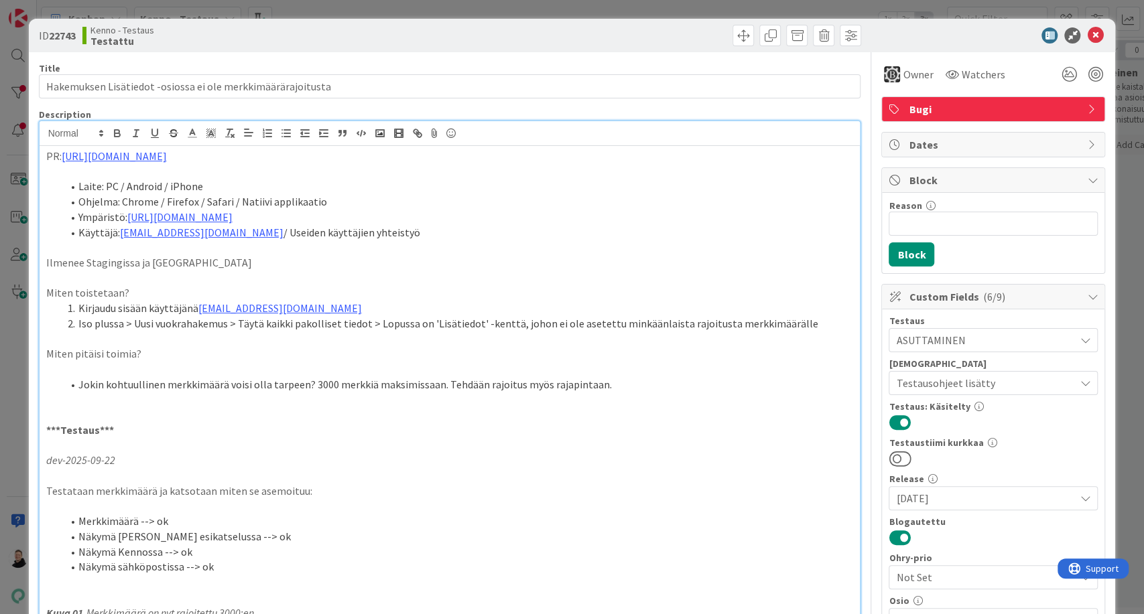
click at [65, 38] on b "22743" at bounding box center [62, 35] width 27 height 13
copy b "22743"
